Goal: Information Seeking & Learning: Find specific fact

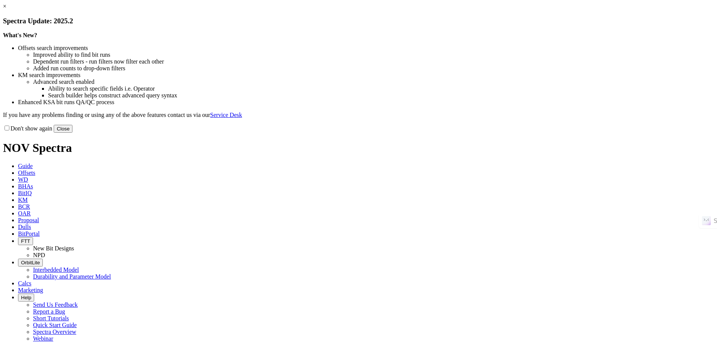
click at [72, 133] on button "Close" at bounding box center [63, 129] width 19 height 8
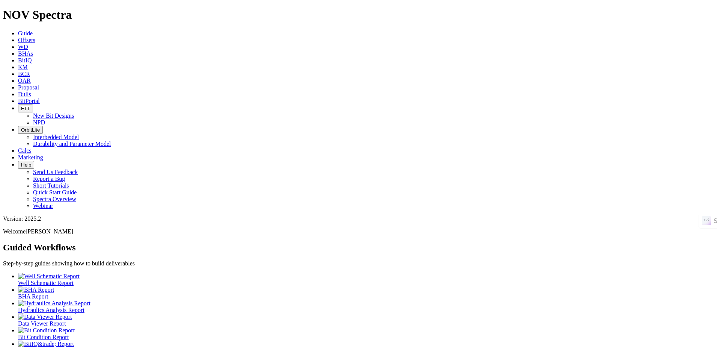
click at [35, 37] on link "Offsets" at bounding box center [26, 40] width 17 height 6
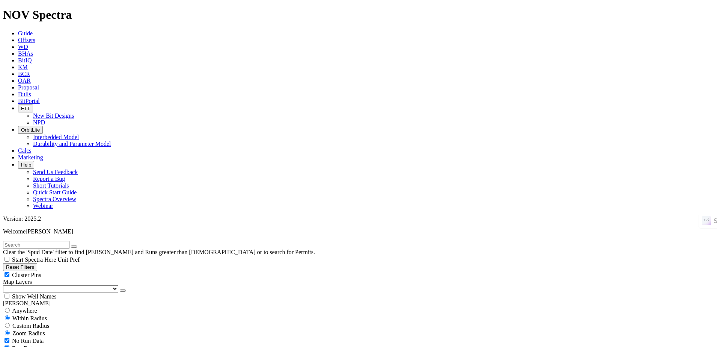
click at [68, 241] on input "text" at bounding box center [36, 245] width 66 height 8
paste input "CONDOR 242H"
type input "CONDOR 242H"
click at [45, 306] on div "Anywhere" at bounding box center [358, 310] width 711 height 8
radio input "true"
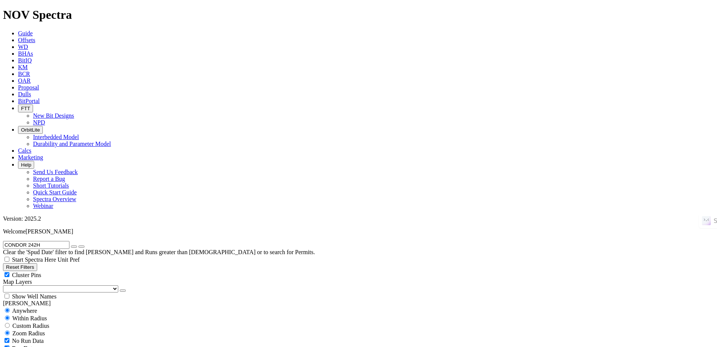
radio input "false"
click at [84, 245] on button "submit" at bounding box center [81, 246] width 6 height 2
drag, startPoint x: 471, startPoint y: 227, endPoint x: 471, endPoint y: 219, distance: 7.9
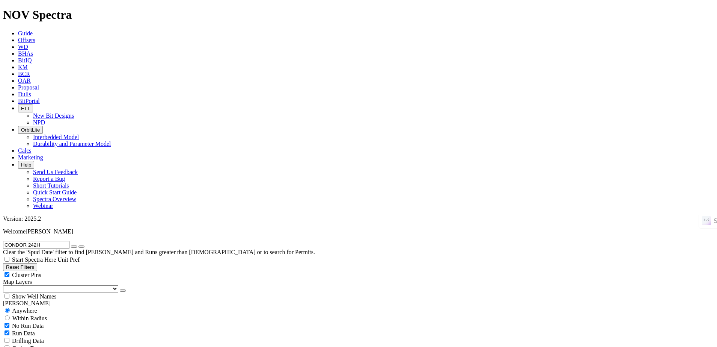
click at [74, 246] on icon "button" at bounding box center [74, 246] width 0 height 0
radio input "false"
radio input "true"
click at [49, 241] on input "text" at bounding box center [36, 245] width 66 height 8
paste input "RBLS-1"
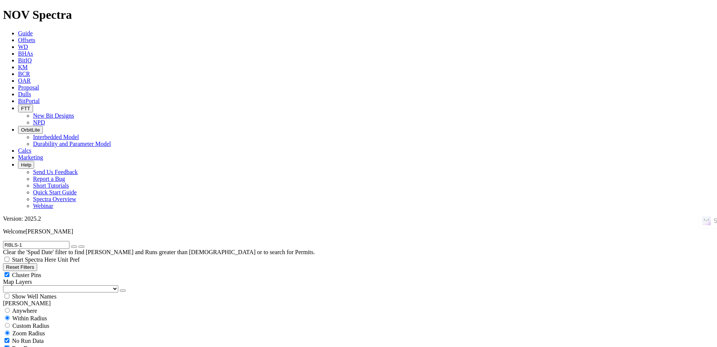
type input "RBLS-1"
click at [78, 245] on button "submit" at bounding box center [81, 246] width 6 height 2
click at [30, 306] on div "Anywhere" at bounding box center [358, 310] width 711 height 8
radio input "true"
radio input "false"
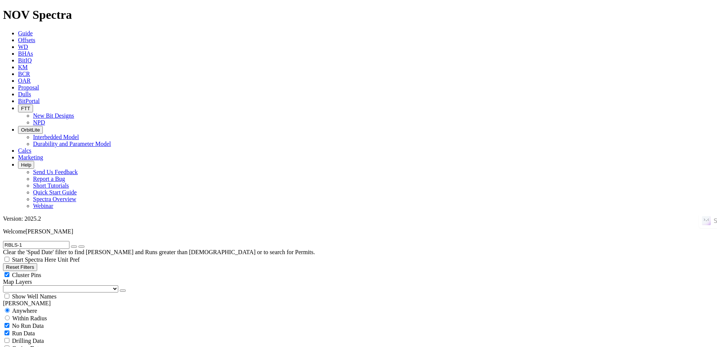
click at [84, 245] on button "submit" at bounding box center [81, 246] width 6 height 2
click at [81, 246] on icon "submit" at bounding box center [81, 246] width 0 height 0
radio input "false"
radio input "true"
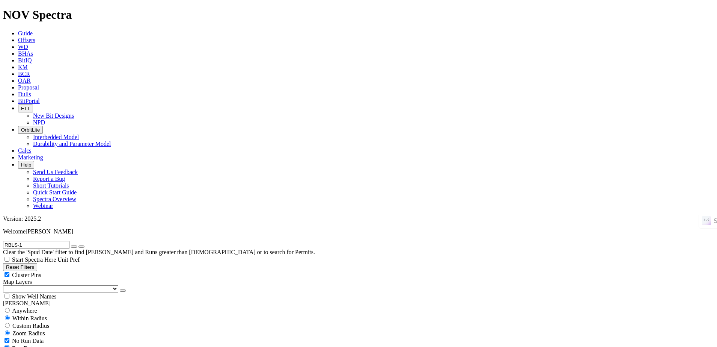
click at [37, 307] on span "Anywhere" at bounding box center [24, 310] width 25 height 6
radio input "true"
radio input "false"
click at [59, 241] on input "RBLS-1" at bounding box center [36, 245] width 66 height 8
click at [78, 245] on button "submit" at bounding box center [81, 246] width 6 height 2
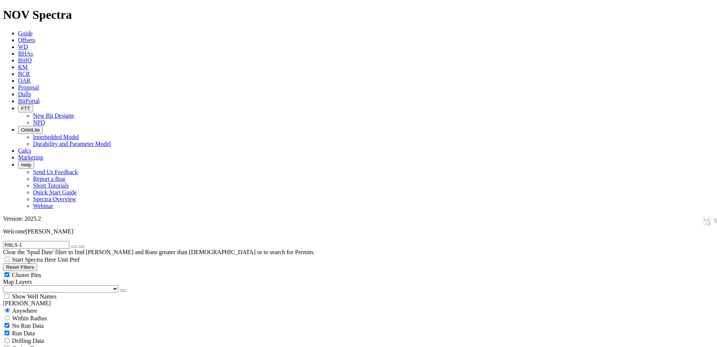
click at [74, 246] on icon "button" at bounding box center [74, 246] width 0 height 0
radio input "false"
radio input "true"
click at [69, 241] on input "text" at bounding box center [36, 245] width 66 height 8
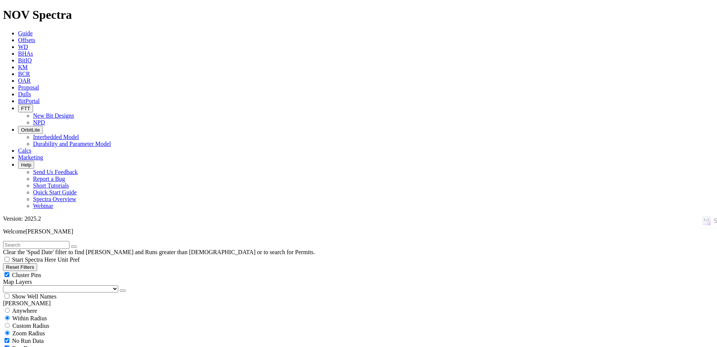
paste input "RBLS-1"
type input "RBLS-1"
click at [78, 245] on button "submit" at bounding box center [81, 246] width 6 height 2
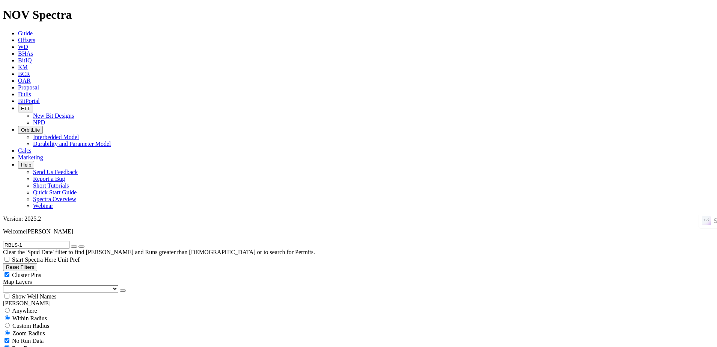
select select "12.25"
checkbox input "false"
select select "? number:12.25 ?"
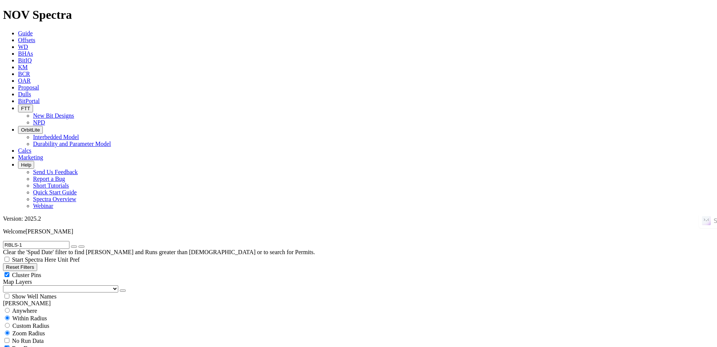
click at [74, 246] on icon "button" at bounding box center [74, 246] width 0 height 0
click at [53, 241] on input "text" at bounding box center [36, 245] width 66 height 8
paste input "TEEKIT-21"
type input "TEEKIT-21"
click at [84, 245] on button "submit" at bounding box center [81, 246] width 6 height 2
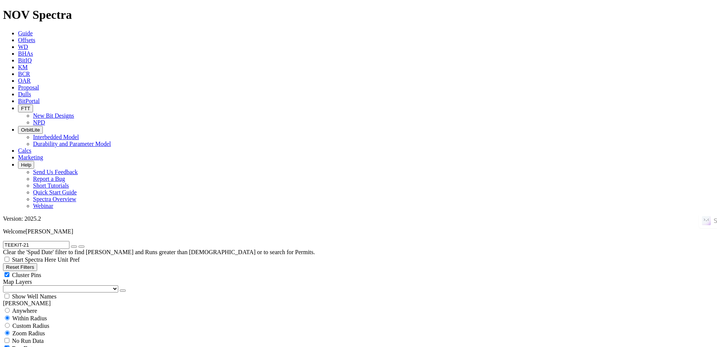
click at [36, 307] on span "Anywhere" at bounding box center [24, 310] width 25 height 6
radio input "true"
radio input "false"
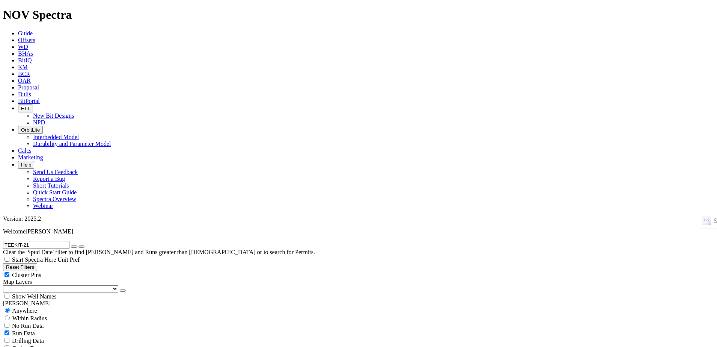
click at [74, 246] on icon "button" at bounding box center [74, 246] width 0 height 0
radio input "false"
radio input "true"
click at [67, 241] on input "text" at bounding box center [36, 245] width 66 height 8
paste input "UZ684"
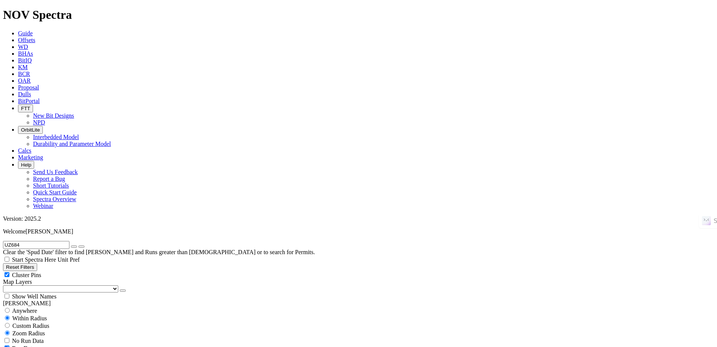
type input "UZ684"
click at [23, 307] on span "Anywhere" at bounding box center [24, 310] width 25 height 6
radio input "true"
radio input "false"
click at [84, 245] on button "submit" at bounding box center [81, 246] width 6 height 2
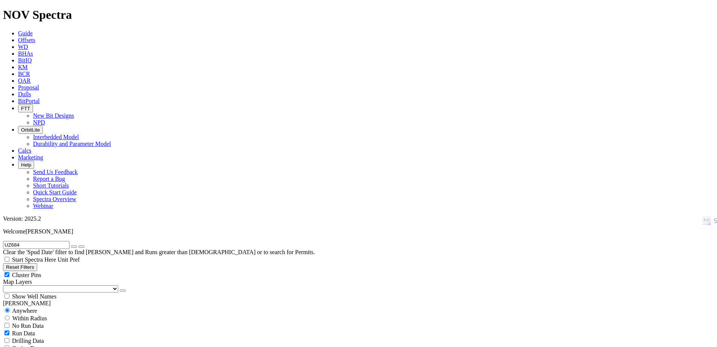
click at [54, 241] on input "UZ684" at bounding box center [36, 245] width 66 height 8
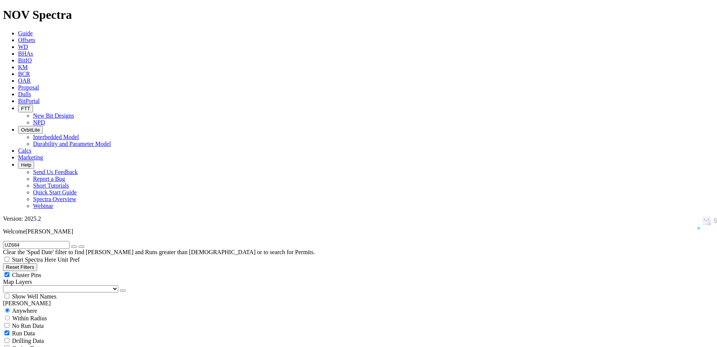
paste input "KOBAN-3"
type input "KOBAN-3"
click at [81, 246] on icon "submit" at bounding box center [81, 246] width 0 height 0
radio input "false"
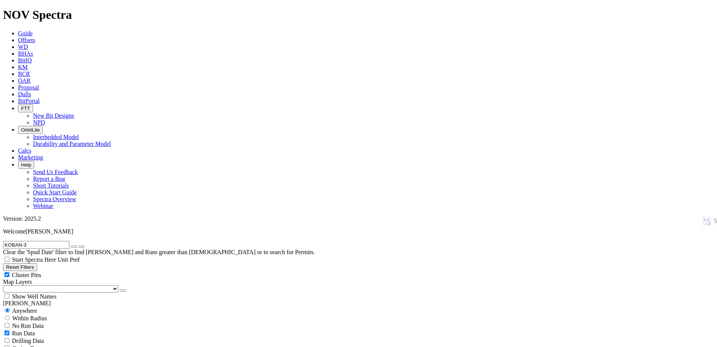
radio input "true"
drag, startPoint x: 492, startPoint y: 223, endPoint x: 499, endPoint y: 226, distance: 7.1
drag, startPoint x: 409, startPoint y: 184, endPoint x: 401, endPoint y: 184, distance: 7.1
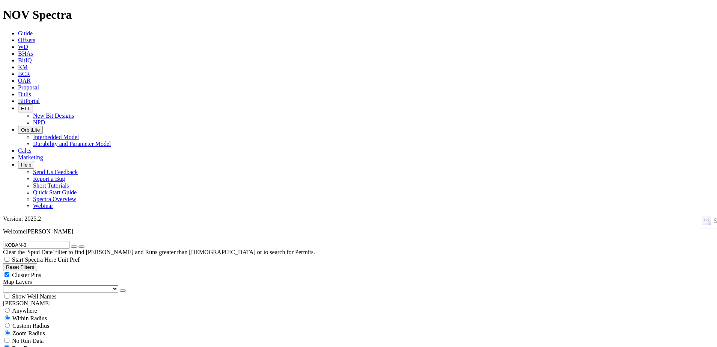
drag, startPoint x: 377, startPoint y: 197, endPoint x: 390, endPoint y: 205, distance: 15.0
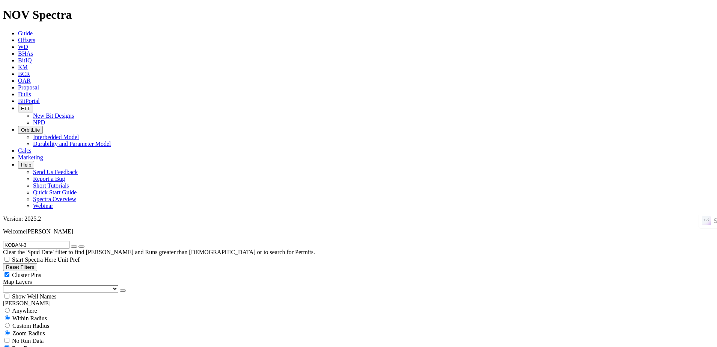
click at [77, 245] on button "button" at bounding box center [74, 246] width 6 height 2
click at [69, 241] on input "text" at bounding box center [36, 245] width 66 height 8
paste input "ESAH-11"
type input "ESAH-11"
click at [84, 245] on button "submit" at bounding box center [81, 246] width 6 height 2
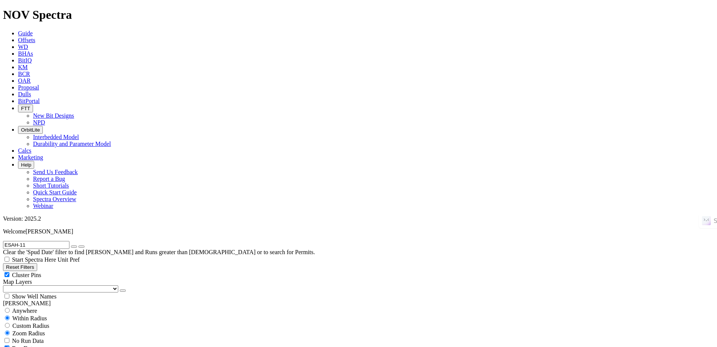
click at [84, 245] on button "submit" at bounding box center [81, 246] width 6 height 2
click at [34, 307] on span "Anywhere" at bounding box center [24, 310] width 25 height 6
radio input "true"
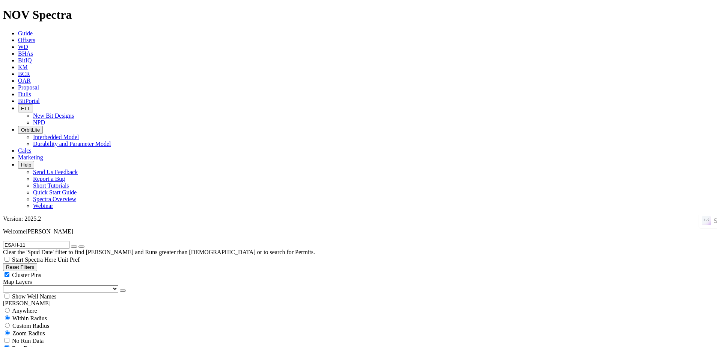
radio input "false"
radio input "true"
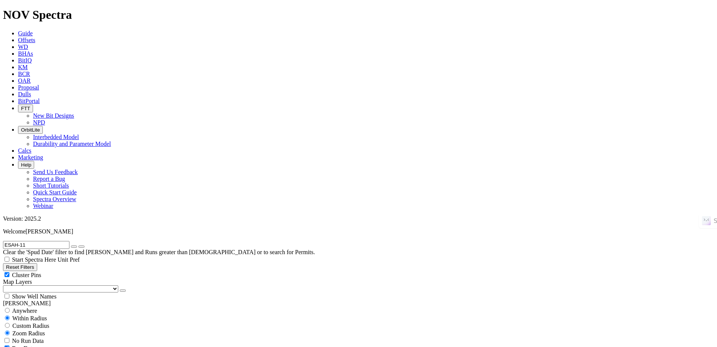
click at [77, 245] on button "button" at bounding box center [74, 246] width 6 height 2
click at [60, 241] on input "text" at bounding box center [36, 245] width 66 height 8
paste input "UZ700"
type input "UZ700"
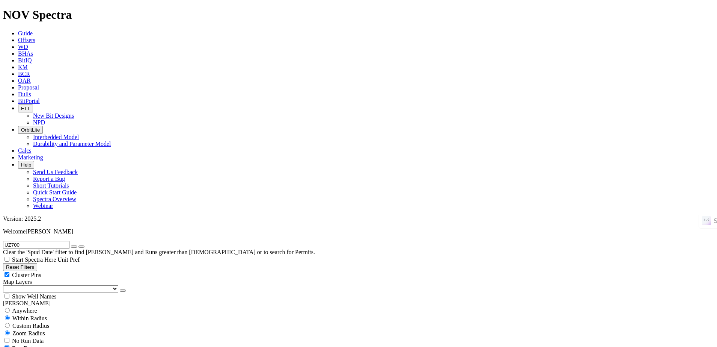
click at [84, 245] on button "submit" at bounding box center [81, 246] width 6 height 2
click at [37, 307] on span "Anywhere" at bounding box center [24, 310] width 25 height 6
radio input "true"
radio input "false"
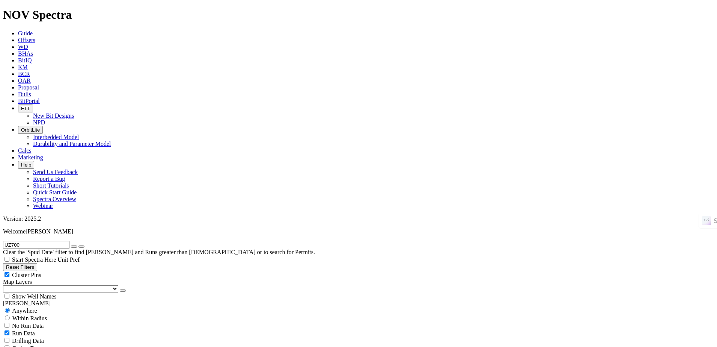
click at [77, 245] on button "button" at bounding box center [74, 246] width 6 height 2
radio input "false"
radio input "true"
click at [66, 241] on input "text" at bounding box center [36, 245] width 66 height 8
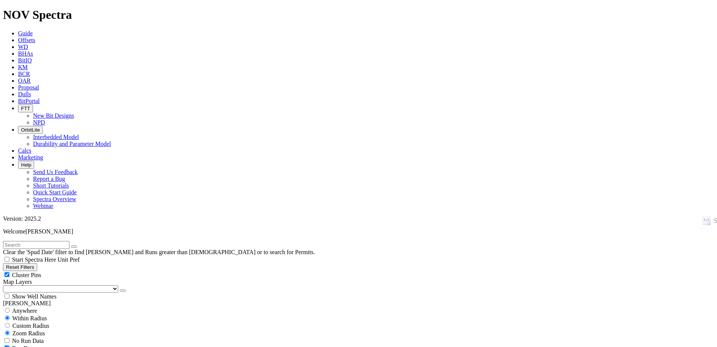
paste input "UZ695"
type input "UZ695"
click at [84, 245] on button "submit" at bounding box center [81, 246] width 6 height 2
